Goal: Feedback & Contribution: Submit feedback/report problem

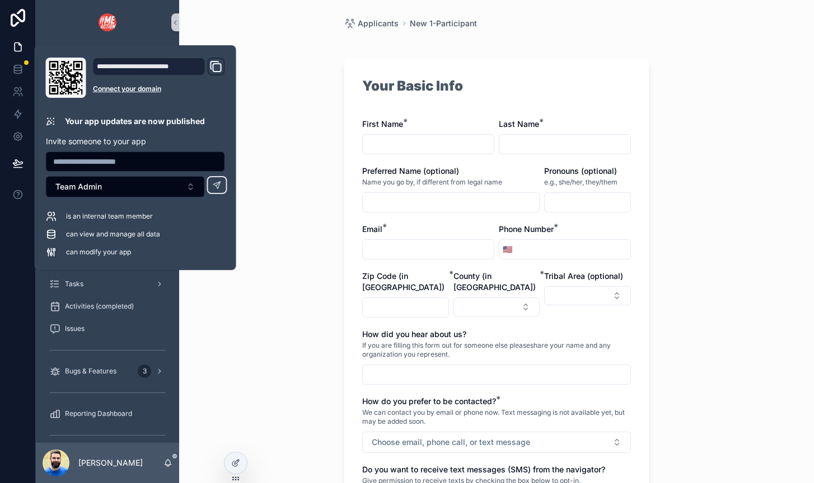
scroll to position [8, 0]
click at [198, 323] on div "Applicants New 1-Participant Your Basic Info First Name * Last Name * Preferred…" at bounding box center [496, 241] width 635 height 483
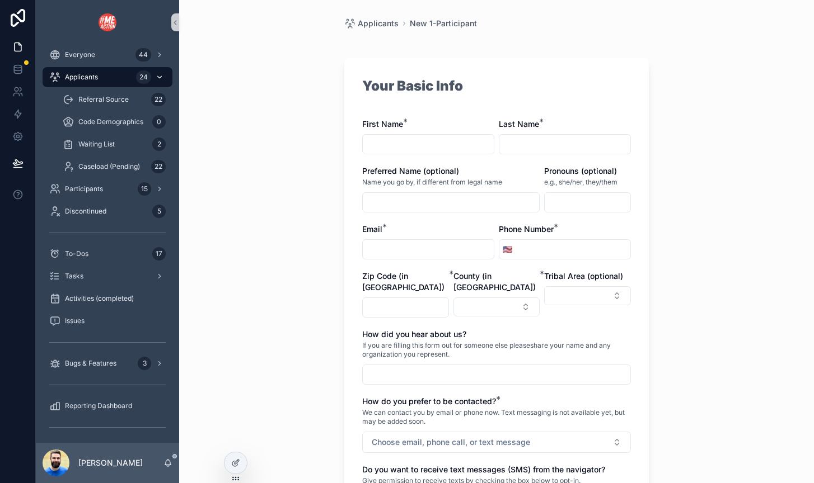
click at [78, 80] on span "Applicants" at bounding box center [81, 77] width 33 height 9
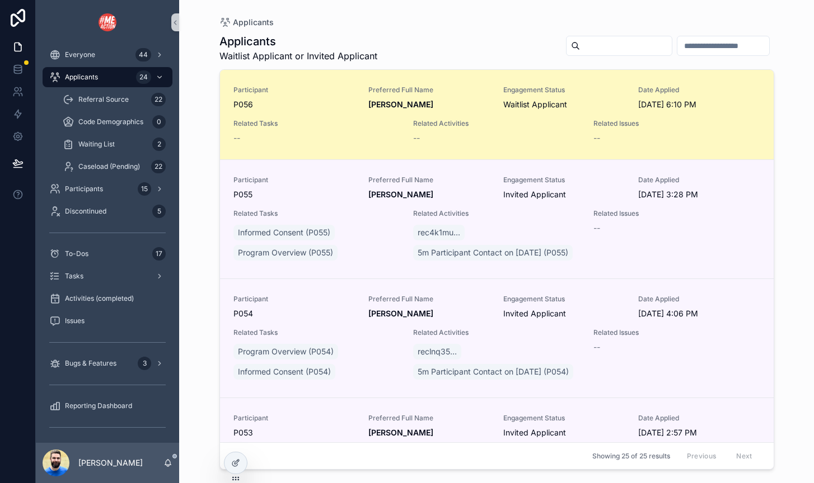
click at [323, 116] on div "Participant P056 Preferred Full Name [PERSON_NAME] Engagement Status Waitlist A…" at bounding box center [496, 115] width 527 height 58
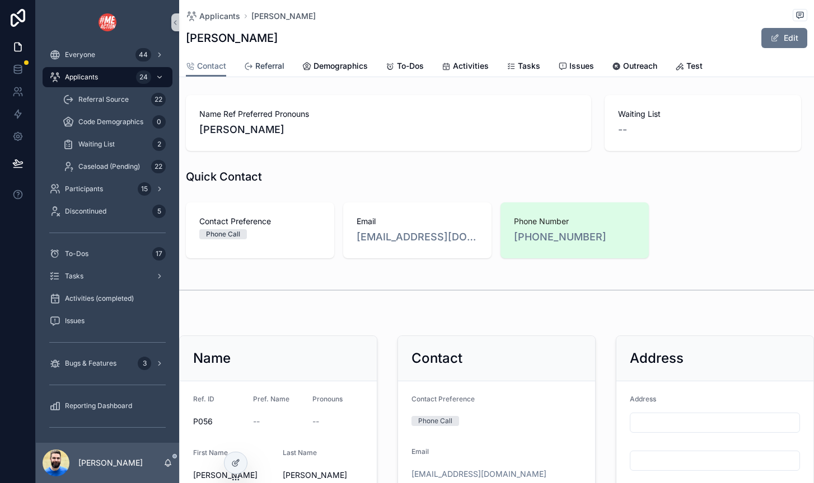
click at [269, 66] on span "Referral" at bounding box center [269, 65] width 29 height 11
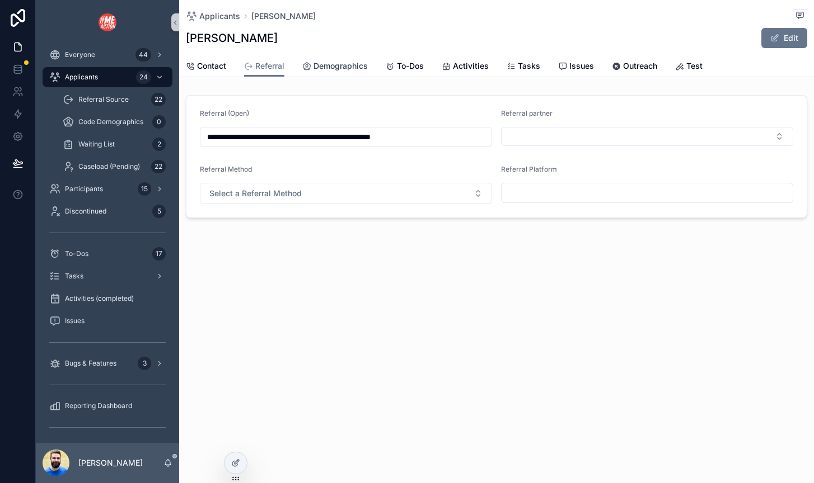
click at [309, 69] on icon "scrollable content" at bounding box center [306, 66] width 9 height 9
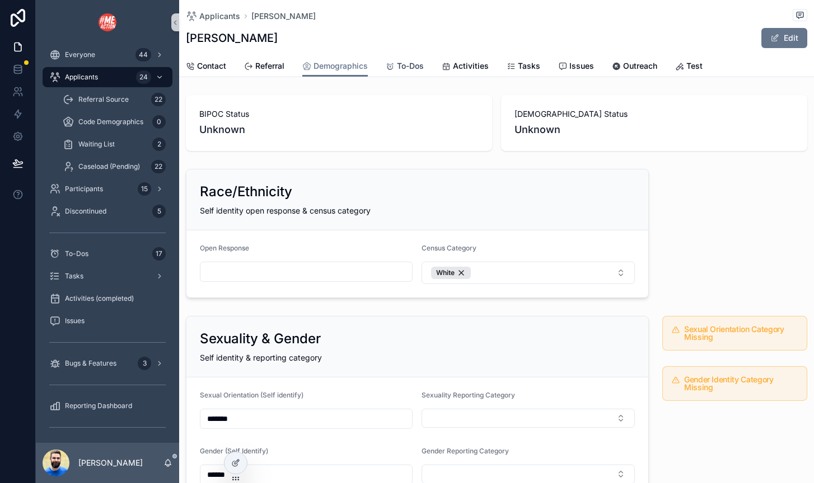
click at [398, 69] on span "To-Dos" at bounding box center [410, 65] width 27 height 11
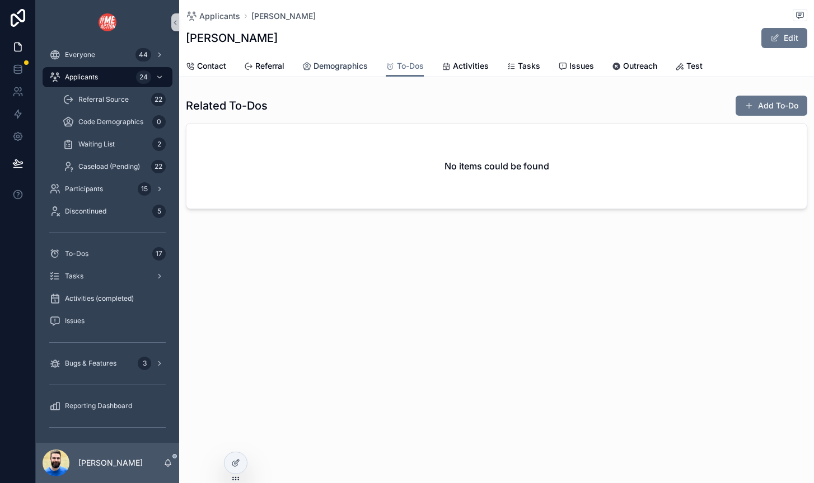
click at [329, 65] on span "Demographics" at bounding box center [340, 65] width 54 height 11
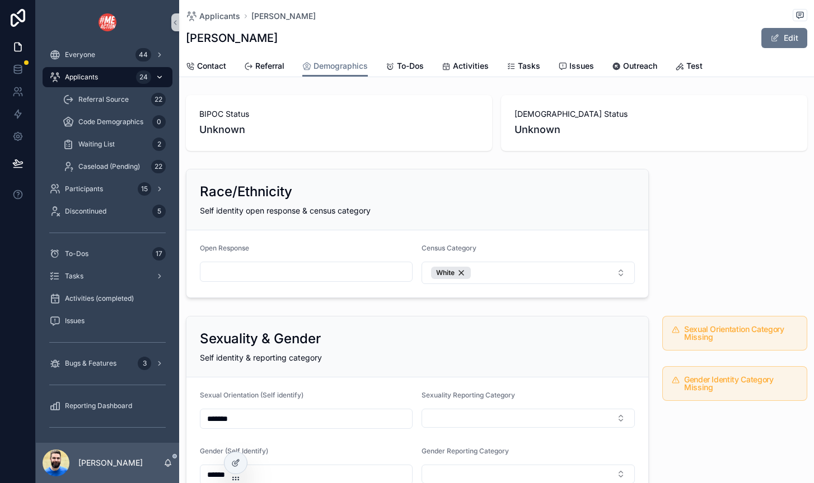
click at [112, 76] on div "Applicants 24" at bounding box center [107, 77] width 116 height 18
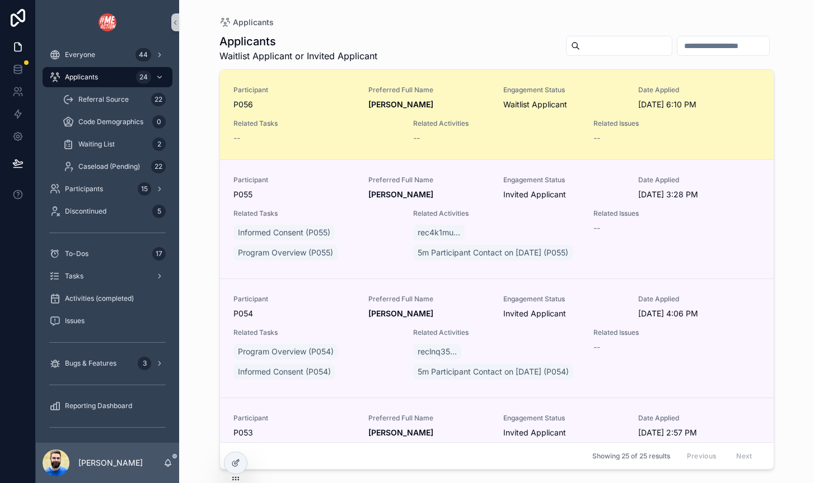
click at [306, 139] on div "--" at bounding box center [316, 138] width 167 height 11
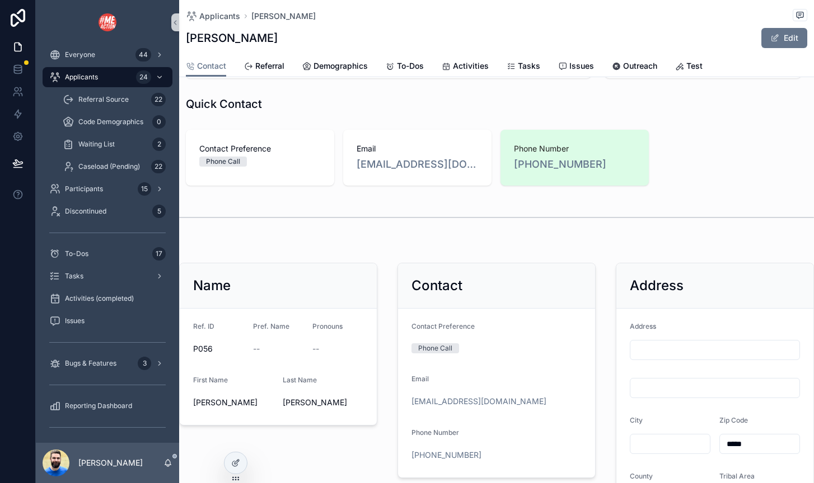
scroll to position [64, 0]
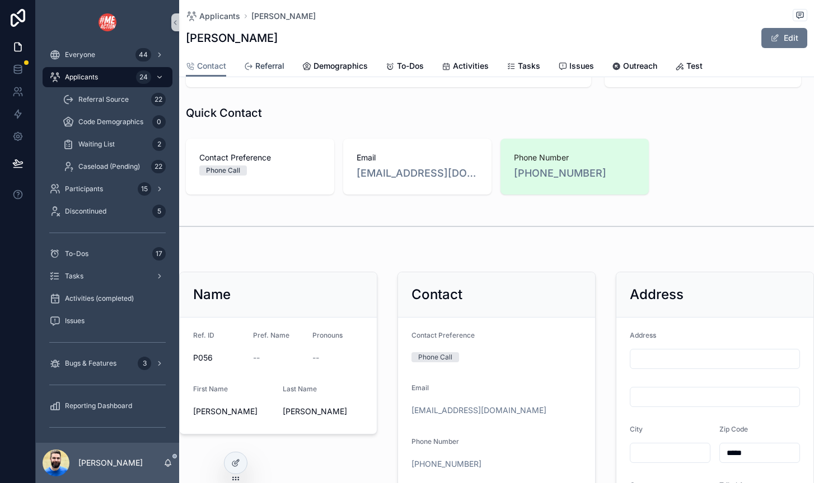
click at [271, 71] on span "Referral" at bounding box center [269, 65] width 29 height 11
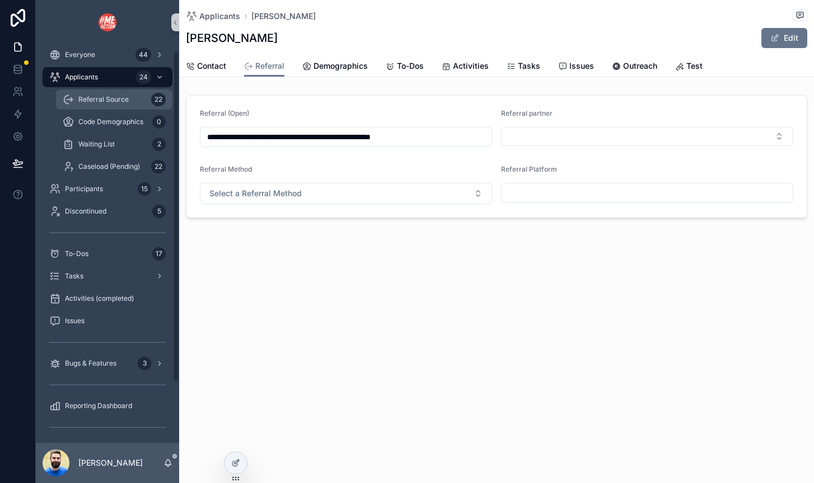
click at [107, 97] on span "Referral Source" at bounding box center [103, 99] width 50 height 9
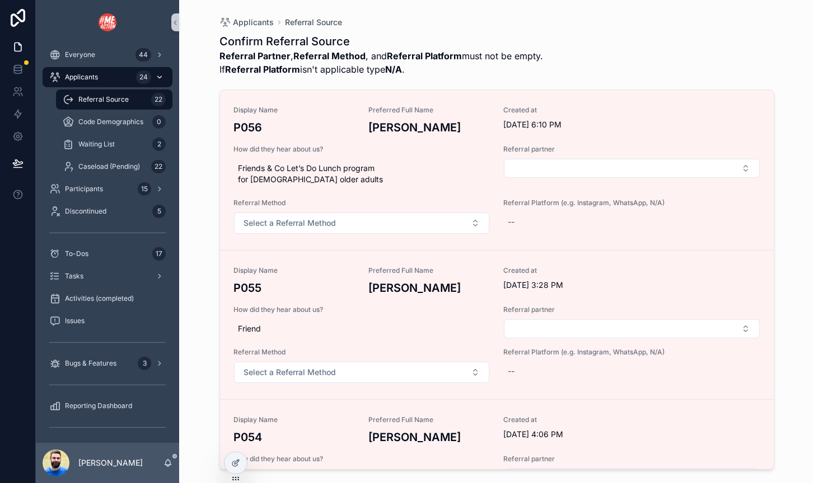
click at [97, 79] on span "Applicants" at bounding box center [81, 77] width 33 height 9
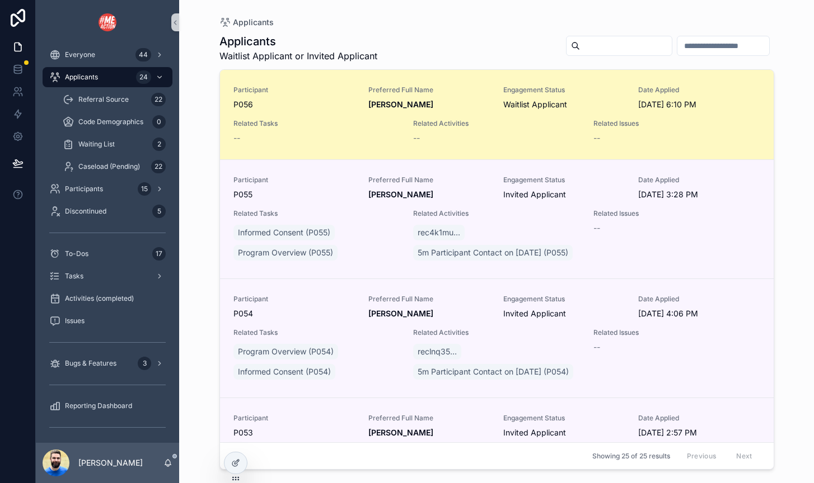
click at [275, 116] on div "Participant P056 Preferred Full Name [PERSON_NAME] Engagement Status Waitlist A…" at bounding box center [496, 115] width 527 height 58
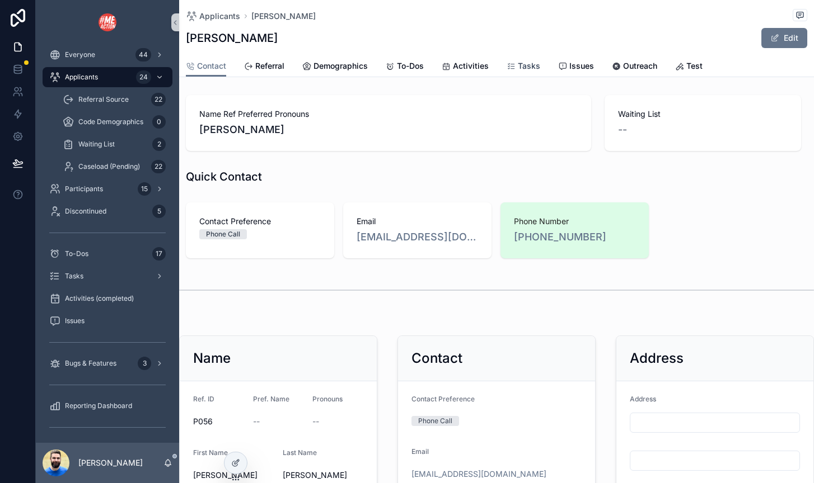
click at [524, 67] on span "Tasks" at bounding box center [529, 65] width 22 height 11
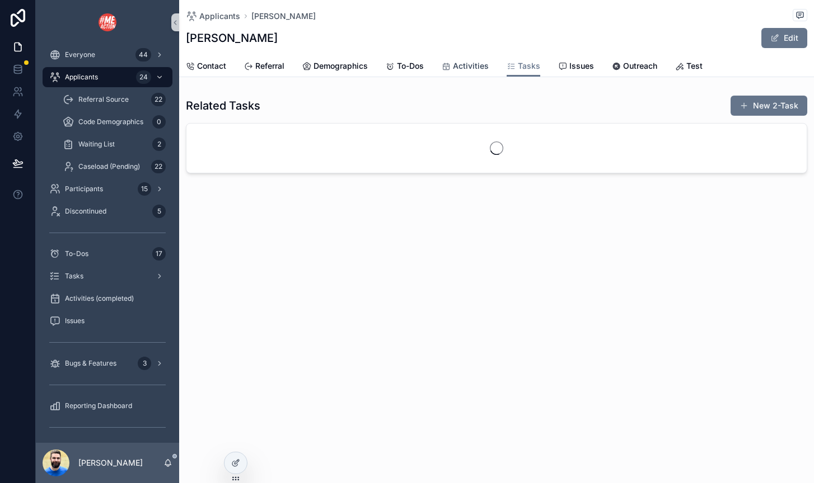
click at [480, 64] on span "Activities" at bounding box center [471, 65] width 36 height 11
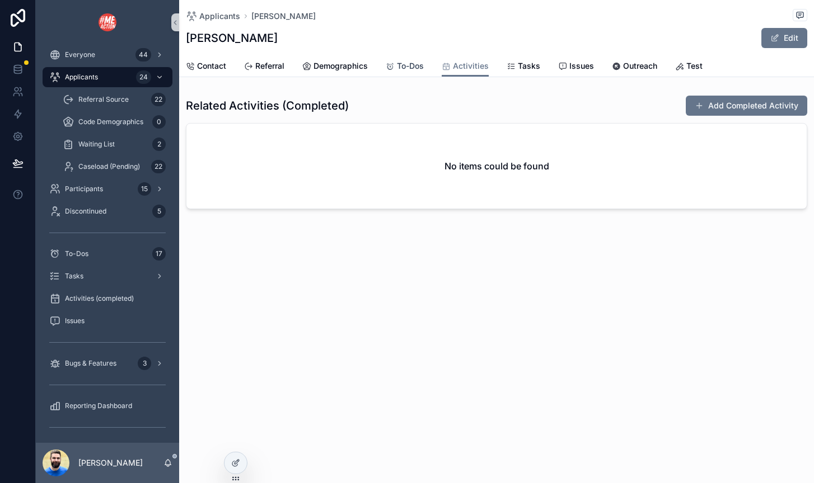
click at [412, 58] on link "To-Dos" at bounding box center [405, 67] width 38 height 22
click at [347, 59] on link "Demographics" at bounding box center [334, 67] width 65 height 22
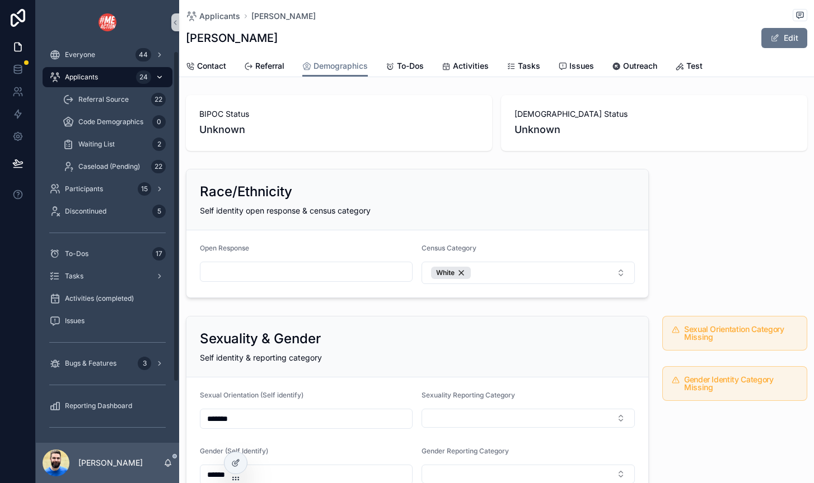
click at [89, 74] on span "Applicants" at bounding box center [81, 77] width 33 height 9
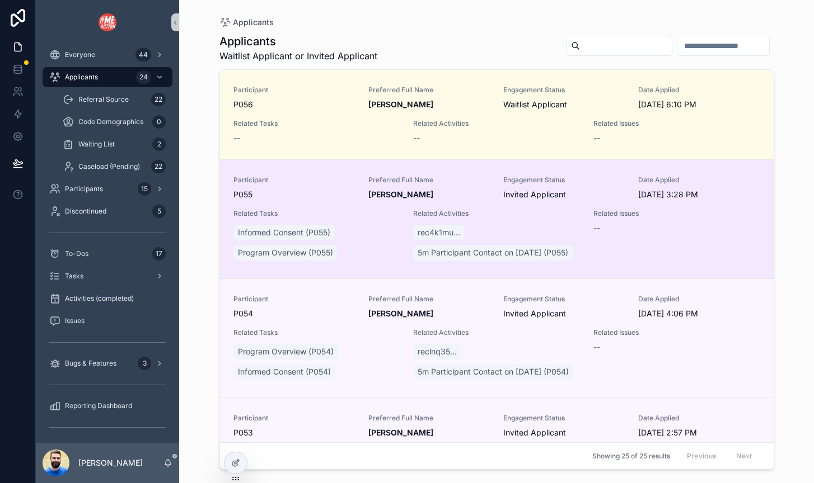
click at [382, 248] on div "Informed Consent (P055) Program Overview (P055)" at bounding box center [316, 243] width 167 height 40
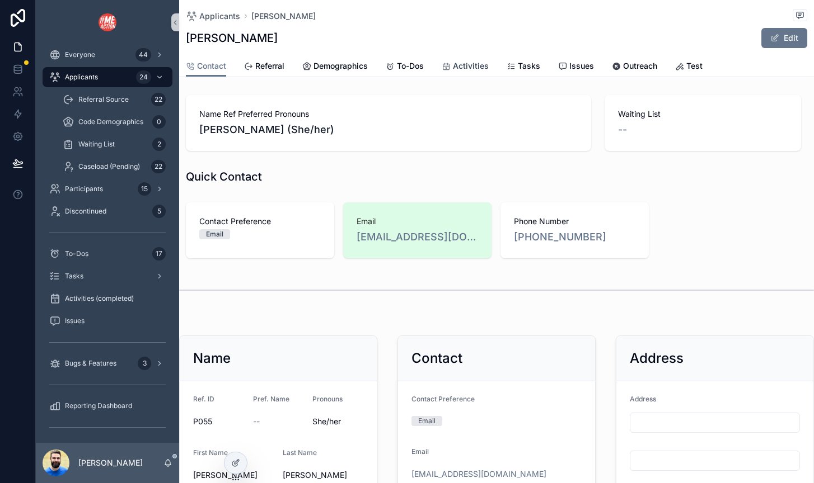
click at [463, 65] on span "Activities" at bounding box center [471, 65] width 36 height 11
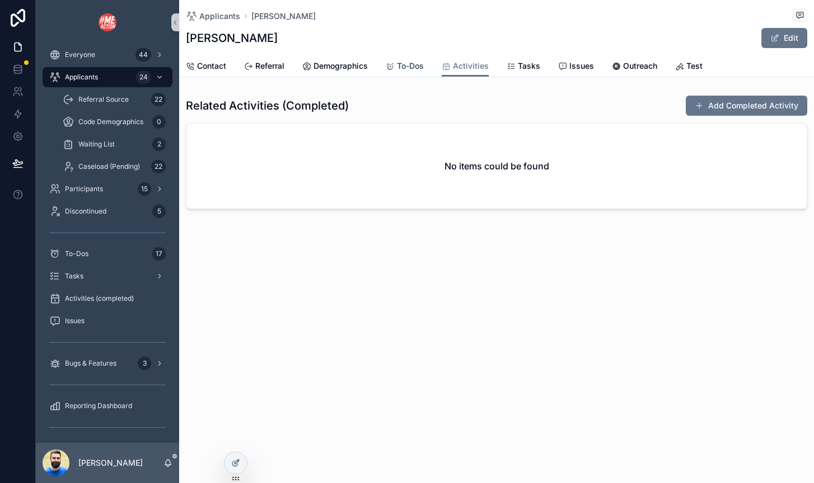
click at [419, 63] on span "To-Dos" at bounding box center [410, 65] width 27 height 11
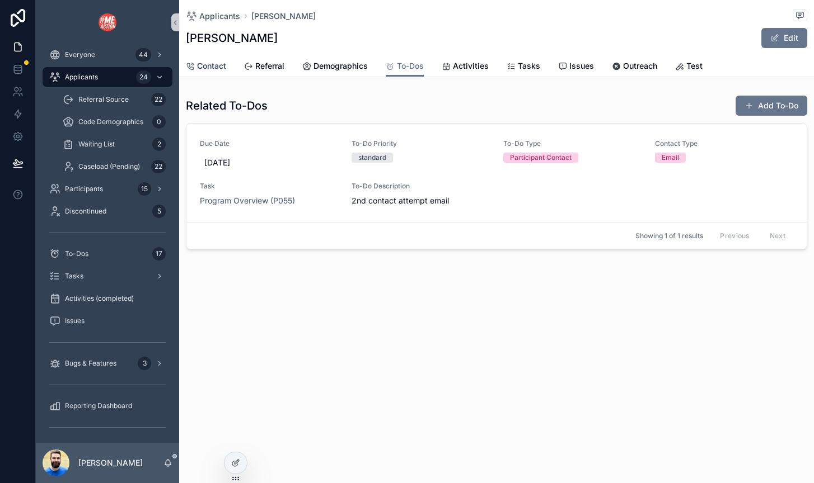
click at [221, 65] on span "Contact" at bounding box center [211, 65] width 29 height 11
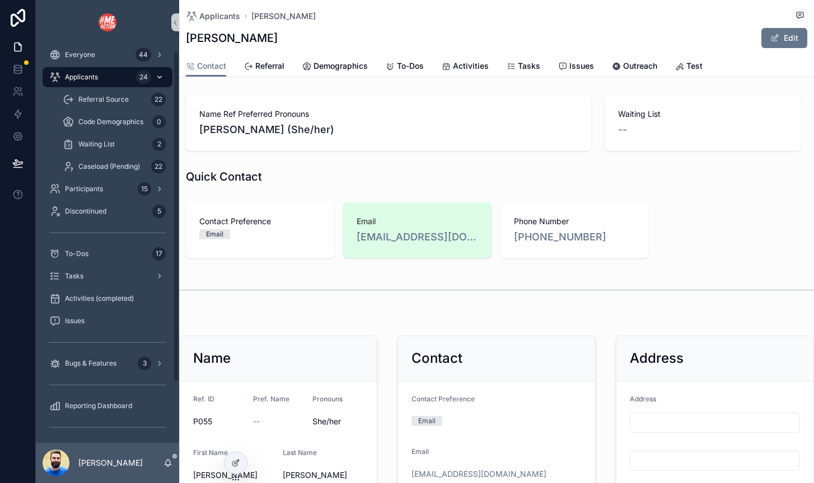
click at [68, 78] on span "Applicants" at bounding box center [81, 77] width 33 height 9
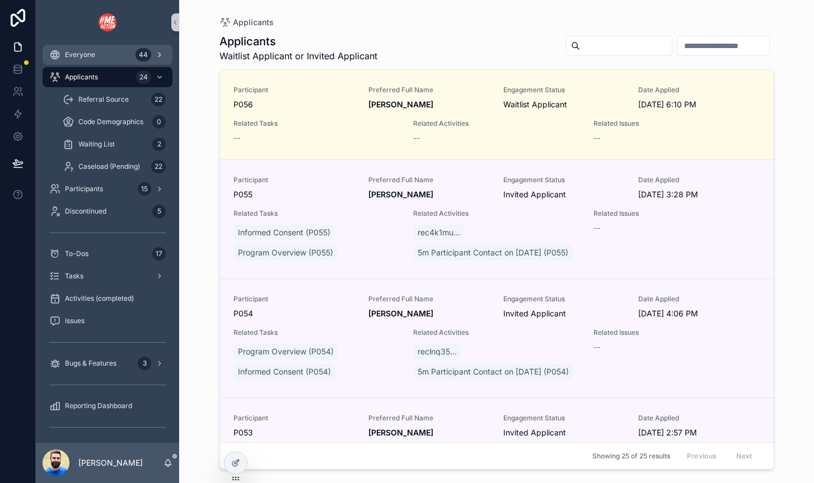
click at [93, 53] on span "Everyone" at bounding box center [80, 54] width 30 height 9
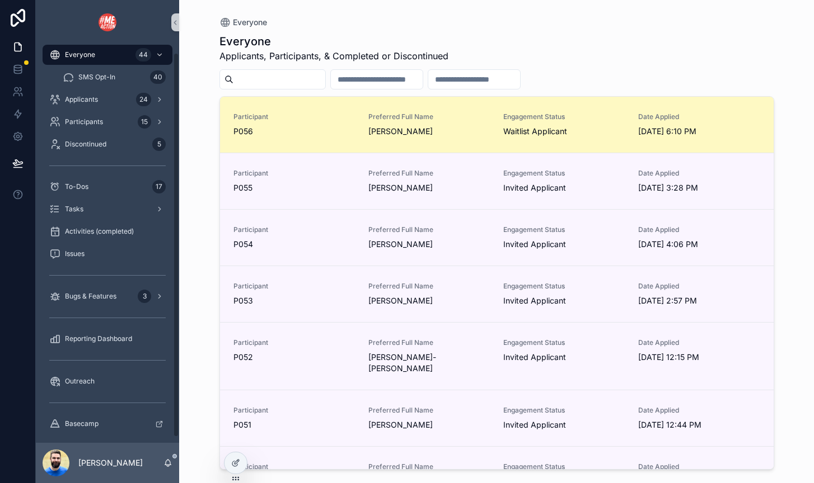
click at [279, 128] on span "P056" at bounding box center [293, 131] width 121 height 11
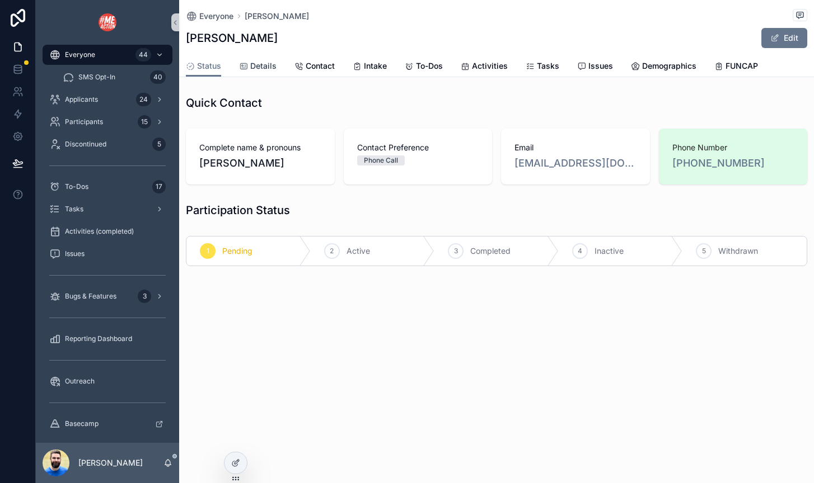
click at [261, 66] on span "Details" at bounding box center [263, 65] width 26 height 11
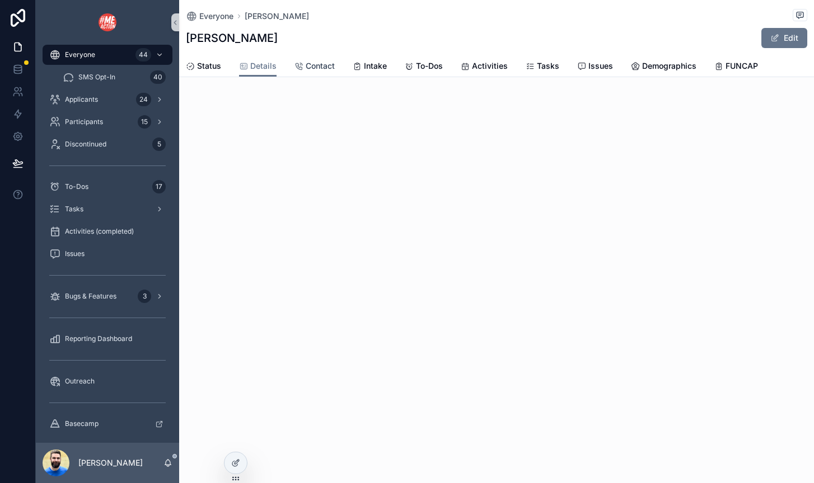
click at [309, 68] on span "Contact" at bounding box center [320, 65] width 29 height 11
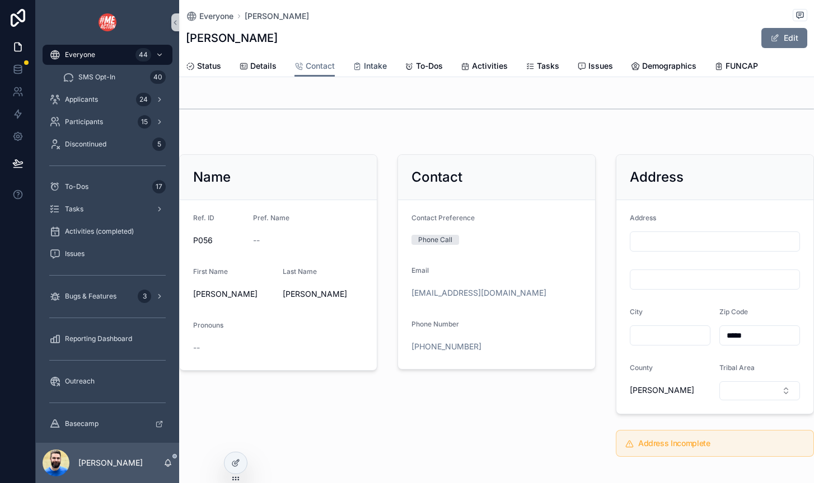
click at [364, 68] on span "Intake" at bounding box center [375, 65] width 23 height 11
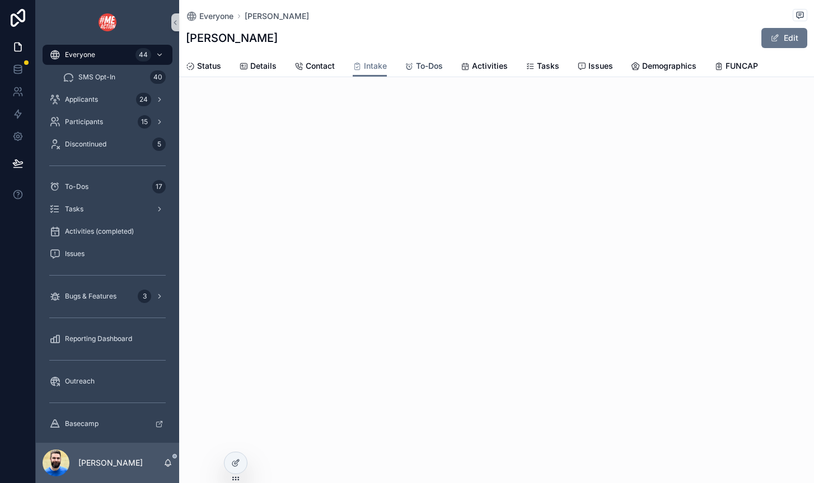
click at [424, 71] on span "To-Dos" at bounding box center [429, 65] width 27 height 11
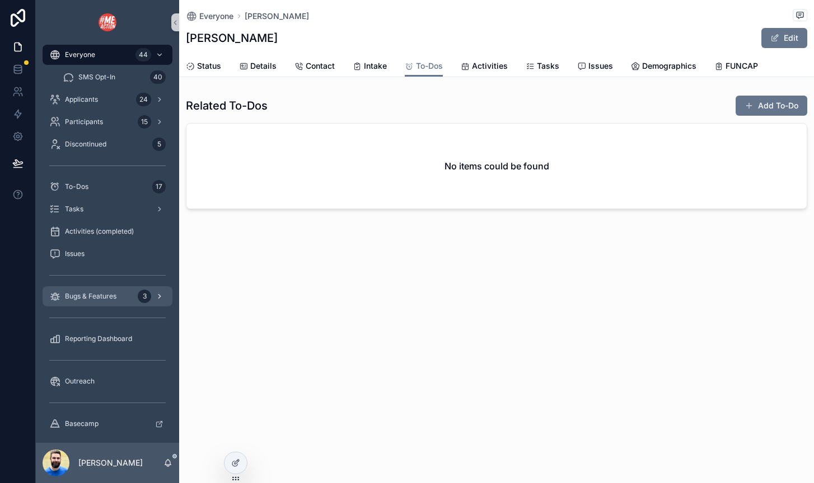
click at [81, 298] on span "Bugs & Features" at bounding box center [90, 296] width 51 height 9
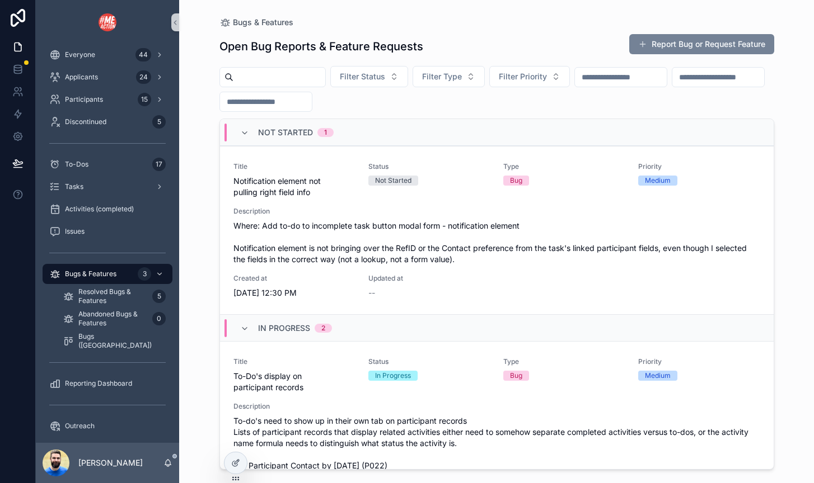
click at [697, 41] on button "Report Bug or Request Feature" at bounding box center [701, 44] width 145 height 20
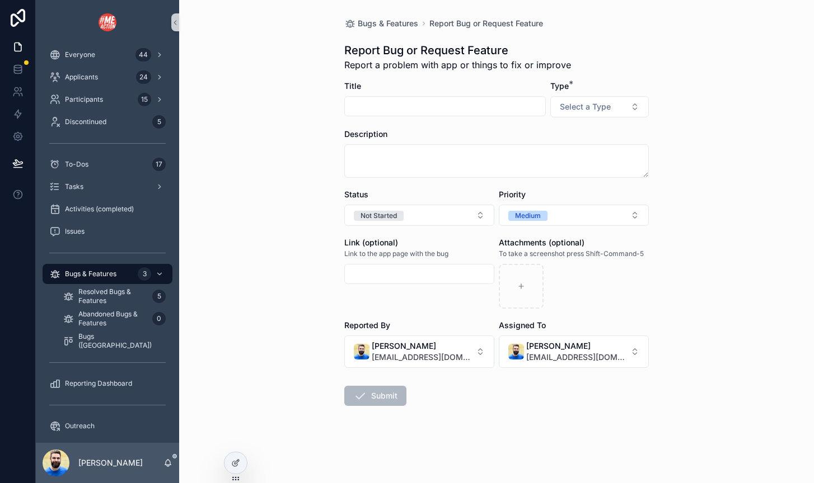
click at [430, 111] on input "scrollable content" at bounding box center [445, 106] width 200 height 16
type input "**********"
click at [601, 111] on span "Select a Type" at bounding box center [585, 106] width 51 height 11
click at [601, 154] on div "Bug" at bounding box center [599, 151] width 134 height 17
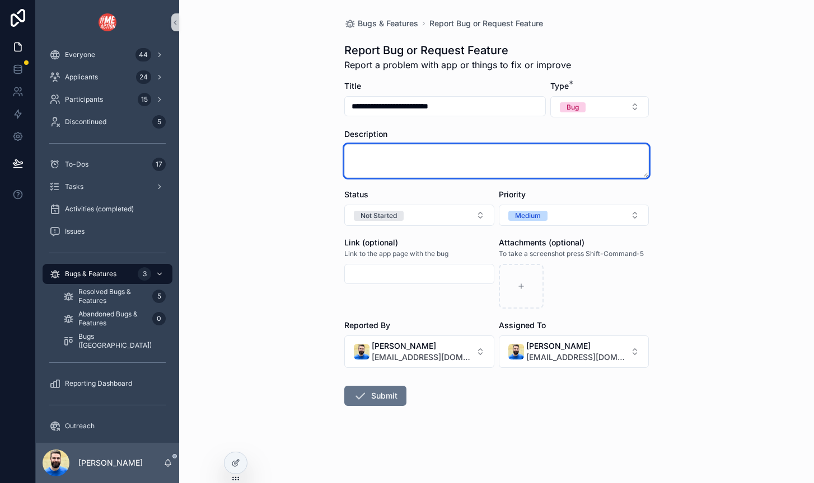
click at [452, 159] on textarea "scrollable content" at bounding box center [496, 161] width 304 height 34
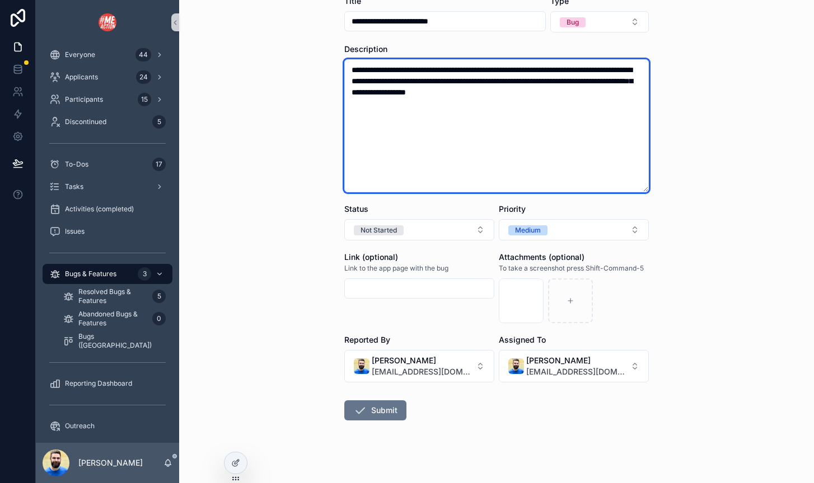
scroll to position [94, 0]
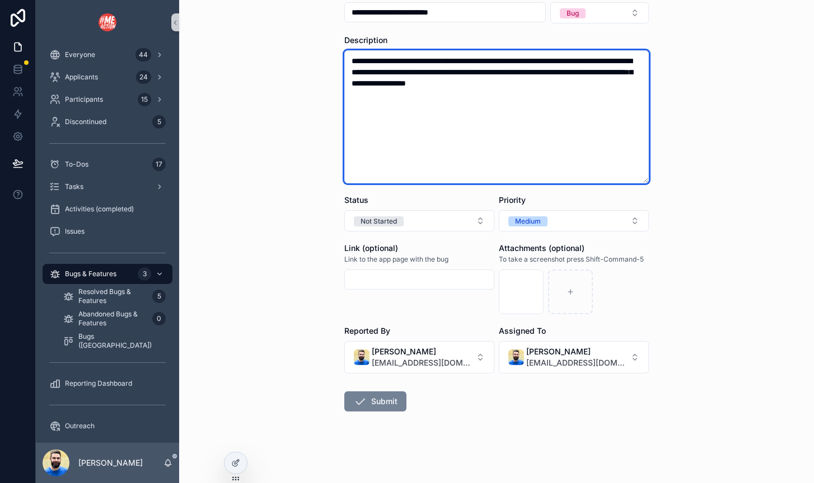
type textarea "**********"
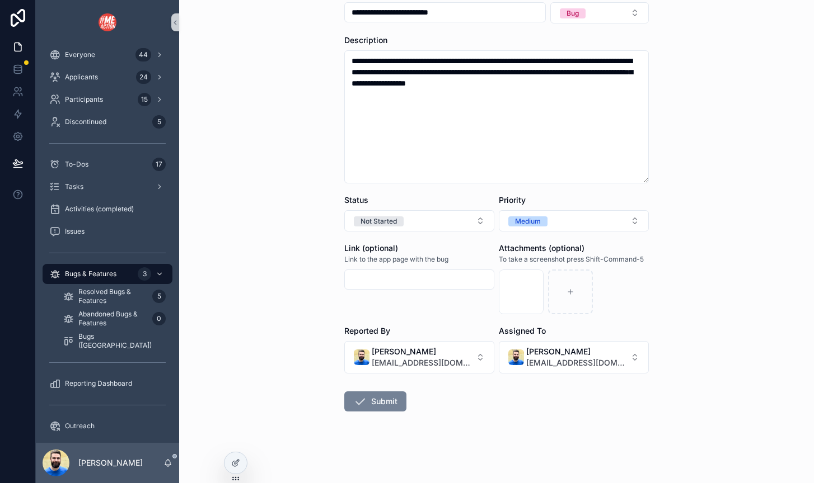
click at [358, 406] on icon "scrollable content" at bounding box center [359, 401] width 13 height 13
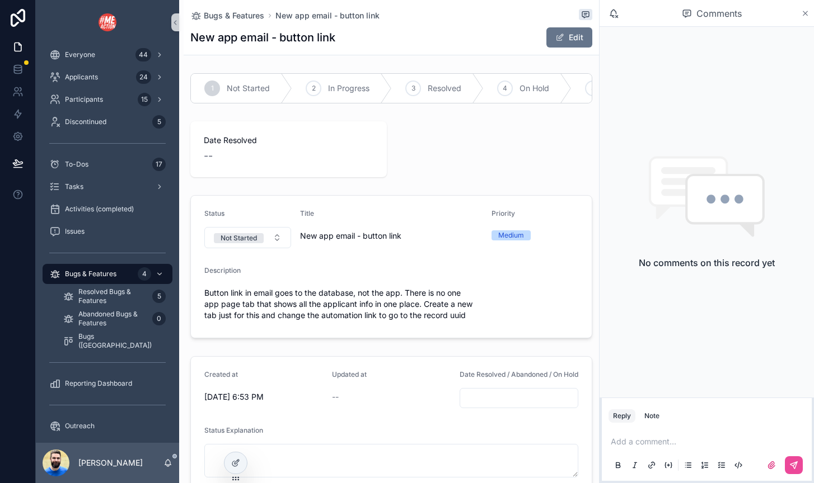
click at [807, 15] on icon "scrollable content" at bounding box center [805, 13] width 8 height 9
